Goal: Navigation & Orientation: Find specific page/section

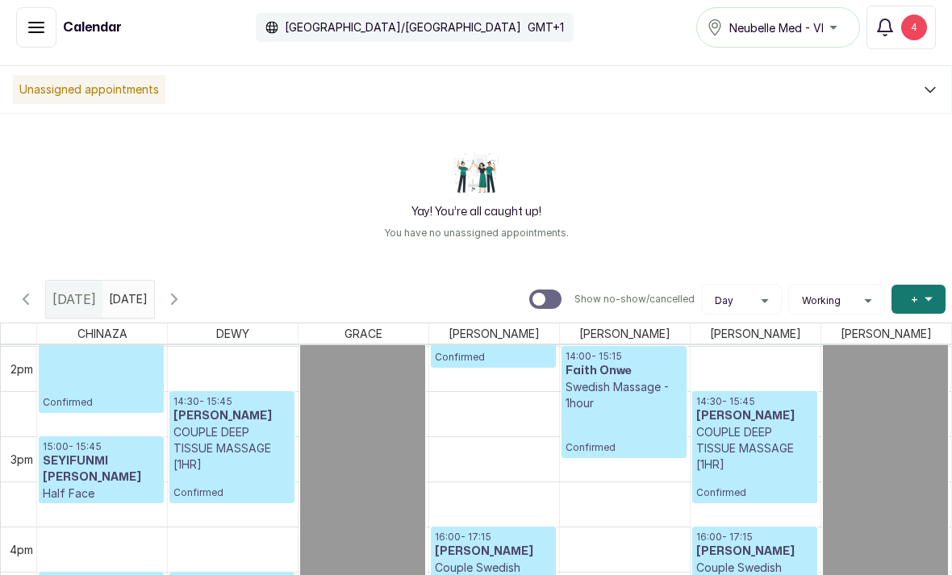
scroll to position [1263, 0]
